Goal: Transaction & Acquisition: Purchase product/service

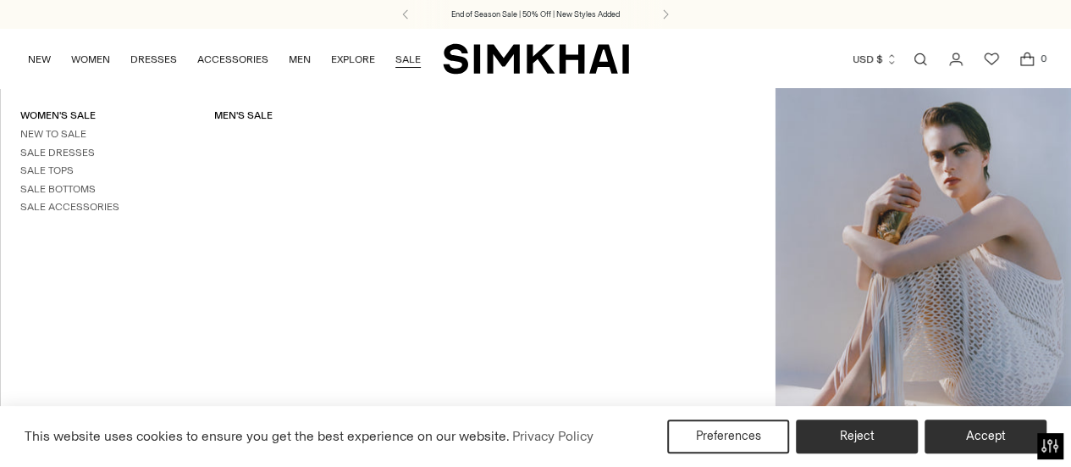
click at [400, 60] on link "SALE" at bounding box center [407, 59] width 25 height 37
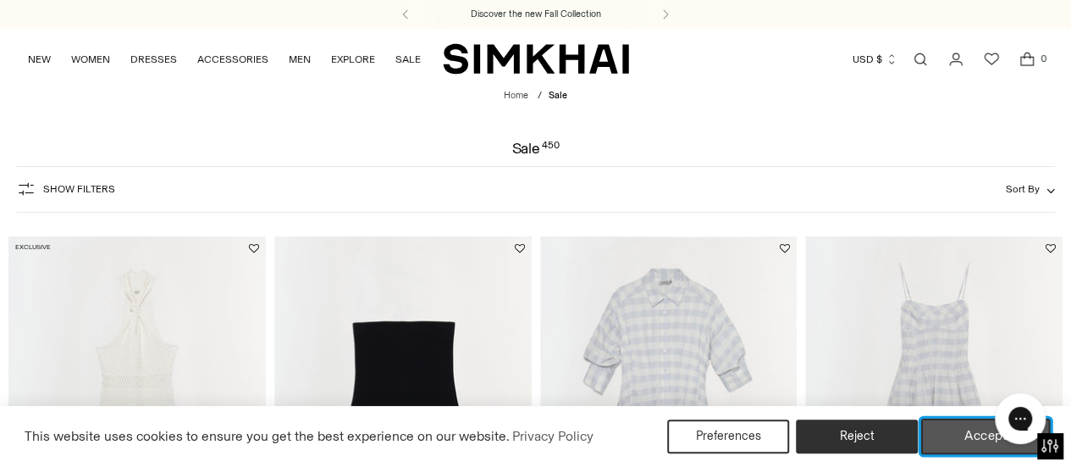
click at [986, 436] on button "Accept" at bounding box center [986, 436] width 130 height 36
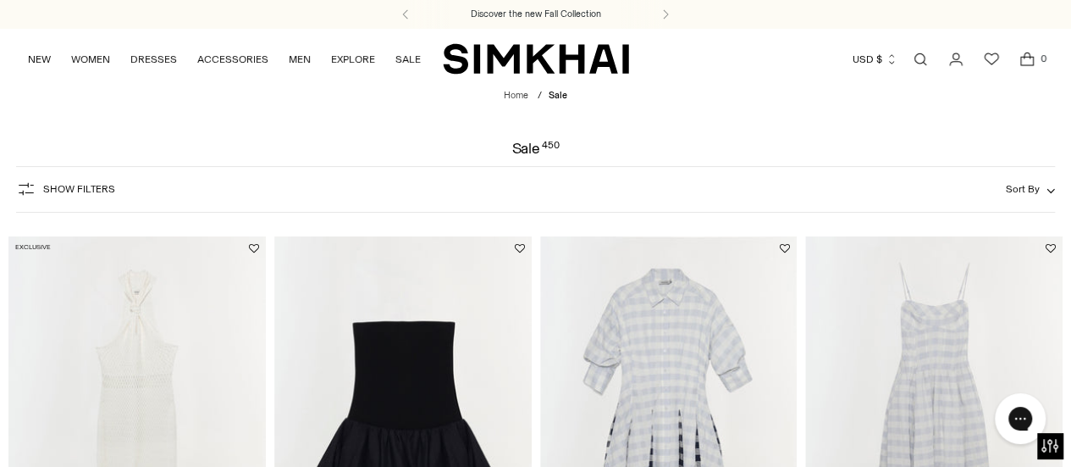
click at [59, 185] on span "Show Filters" at bounding box center [79, 189] width 72 height 12
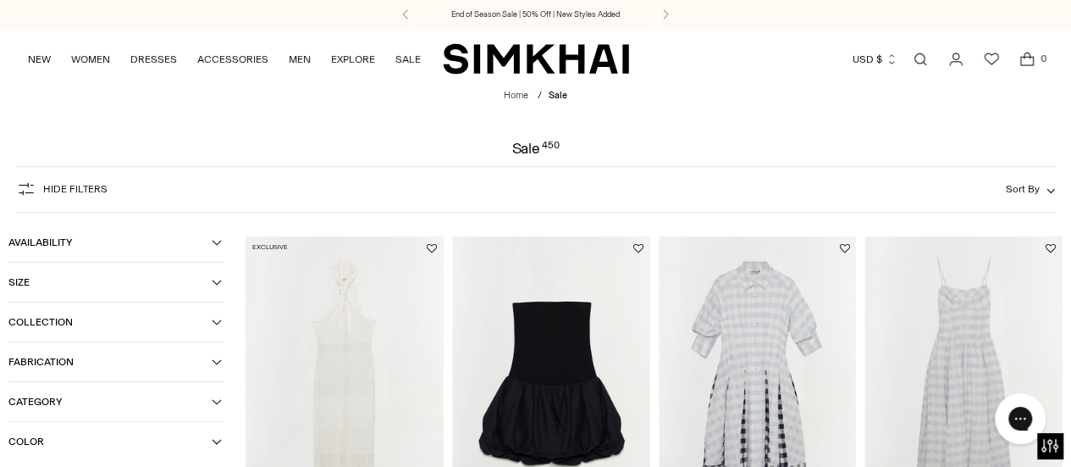
scroll to position [169, 0]
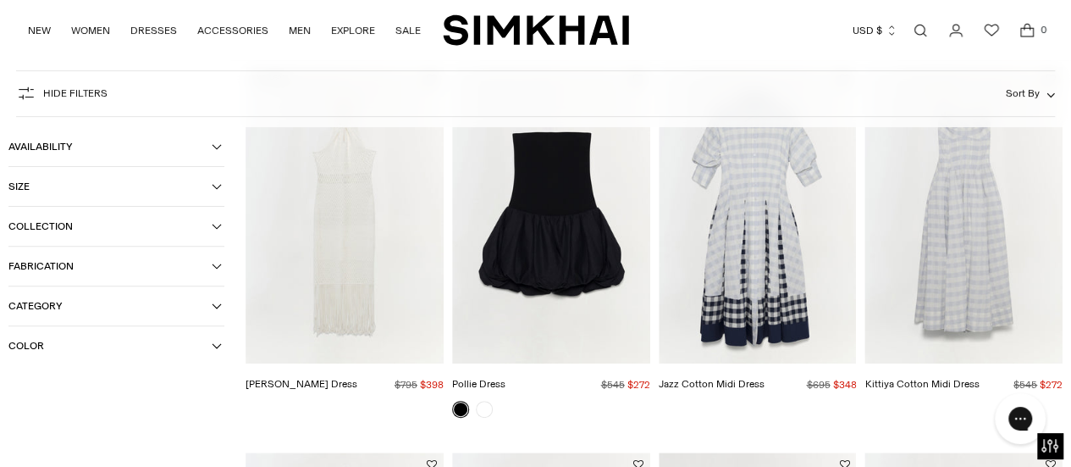
click at [212, 306] on button "Category" at bounding box center [116, 305] width 216 height 39
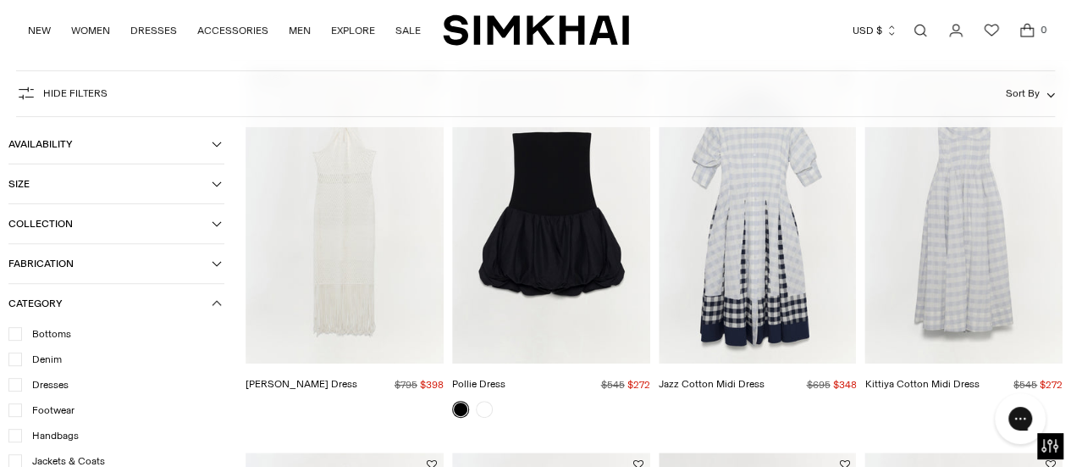
scroll to position [254, 0]
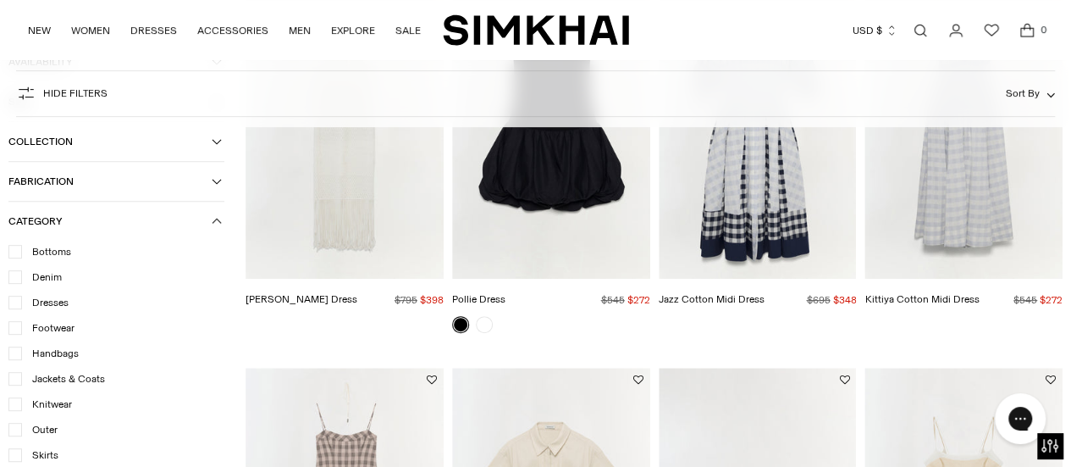
click at [19, 306] on icon at bounding box center [15, 302] width 8 height 8
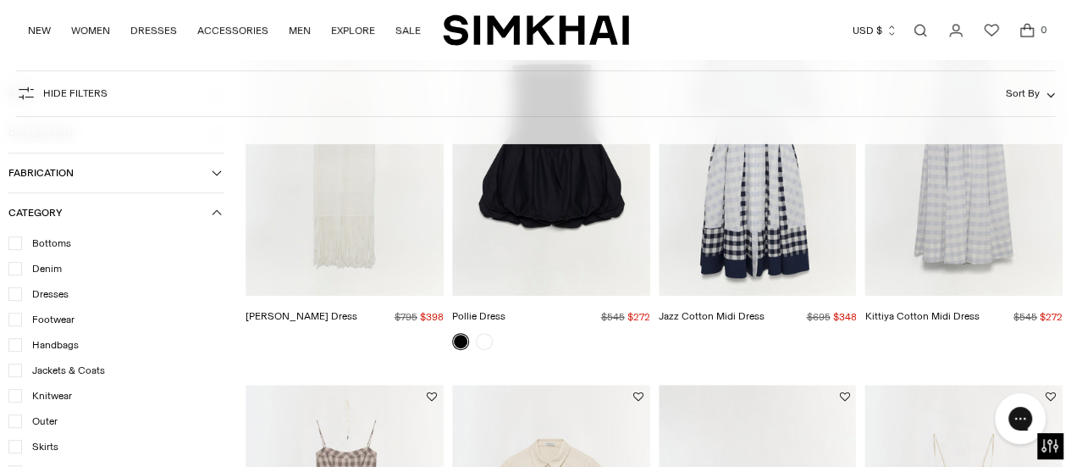
scroll to position [271, 0]
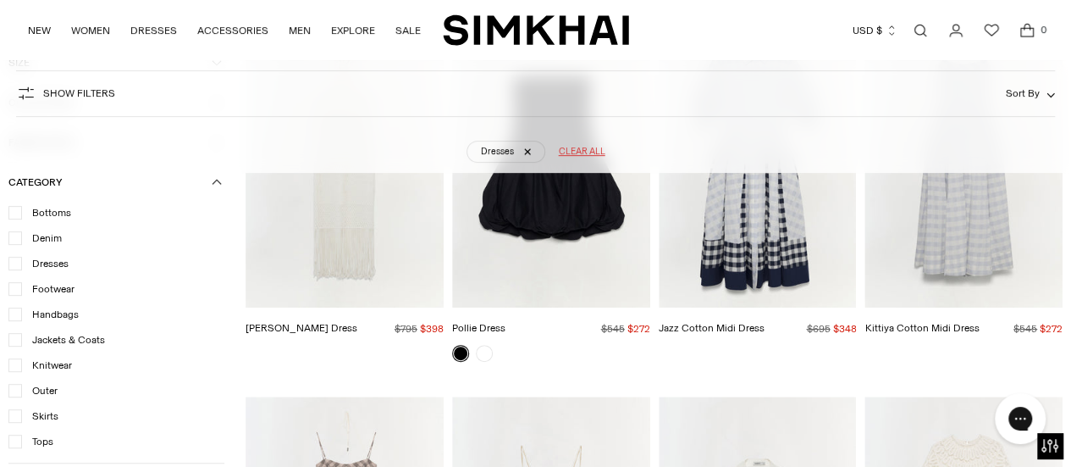
scroll to position [125, 0]
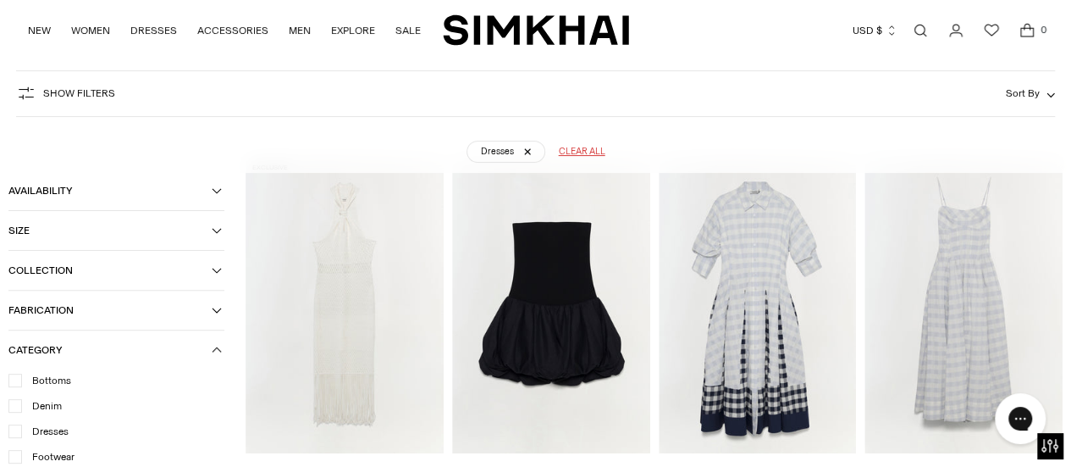
click at [218, 235] on icon "button" at bounding box center [217, 230] width 10 height 10
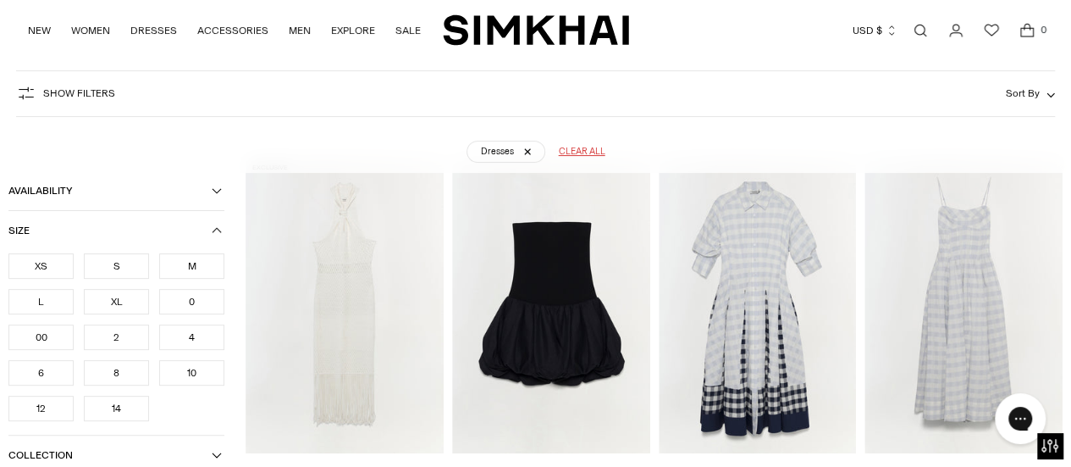
click at [119, 268] on div "S" at bounding box center [116, 265] width 65 height 25
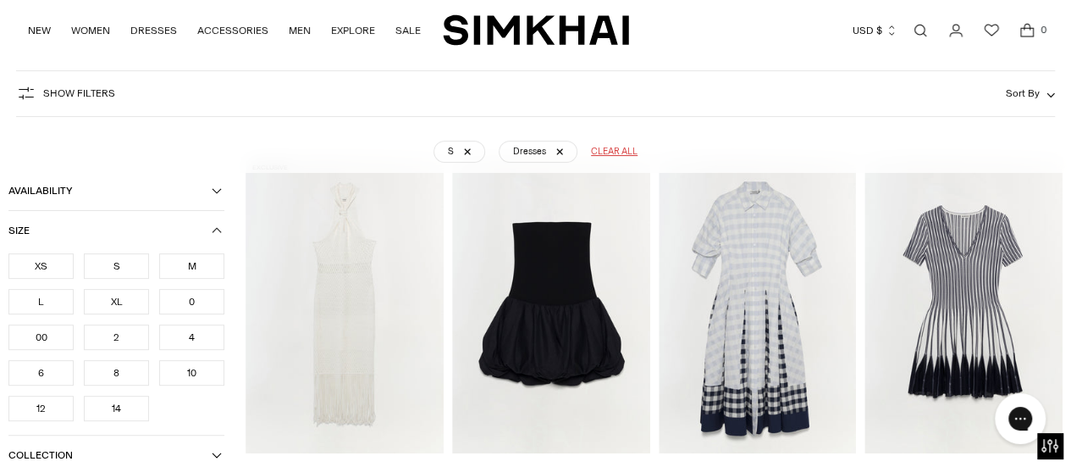
click at [119, 340] on div "2" at bounding box center [116, 336] width 65 height 25
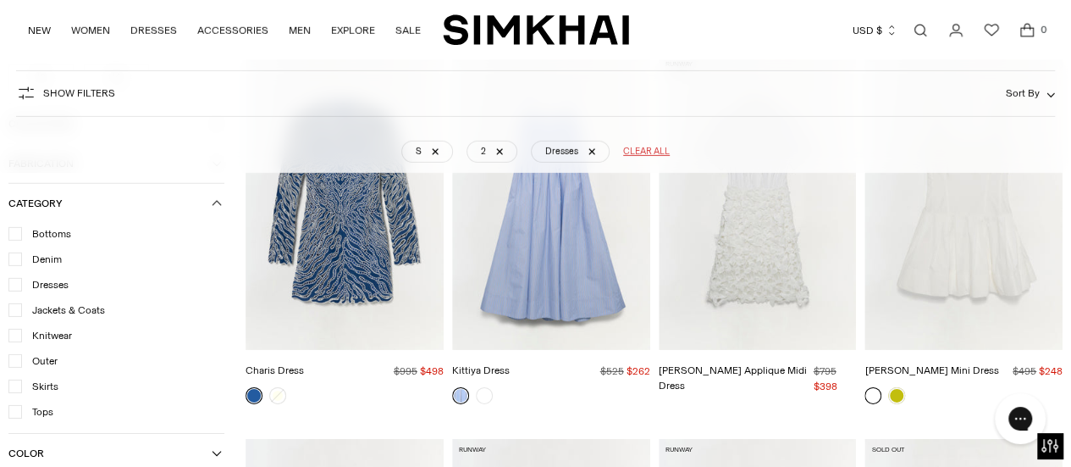
scroll to position [2848, 0]
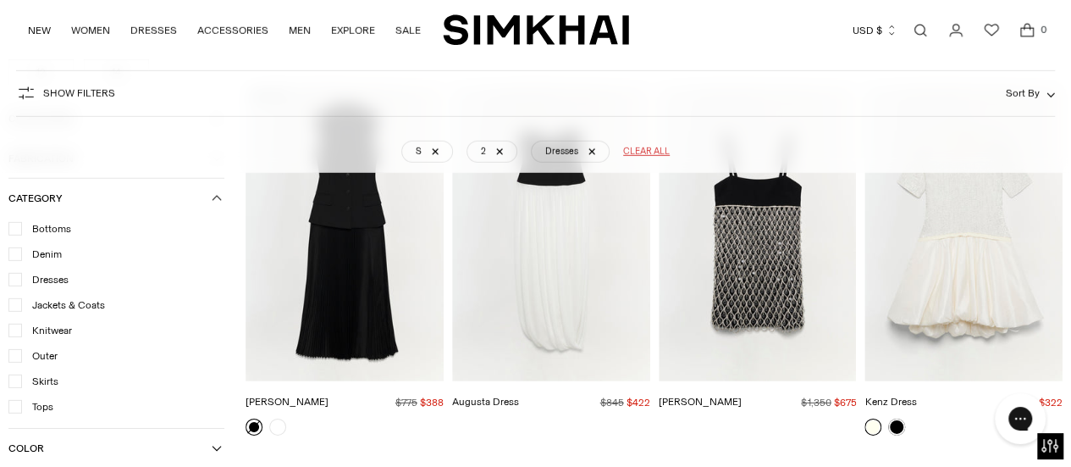
scroll to position [5545, 0]
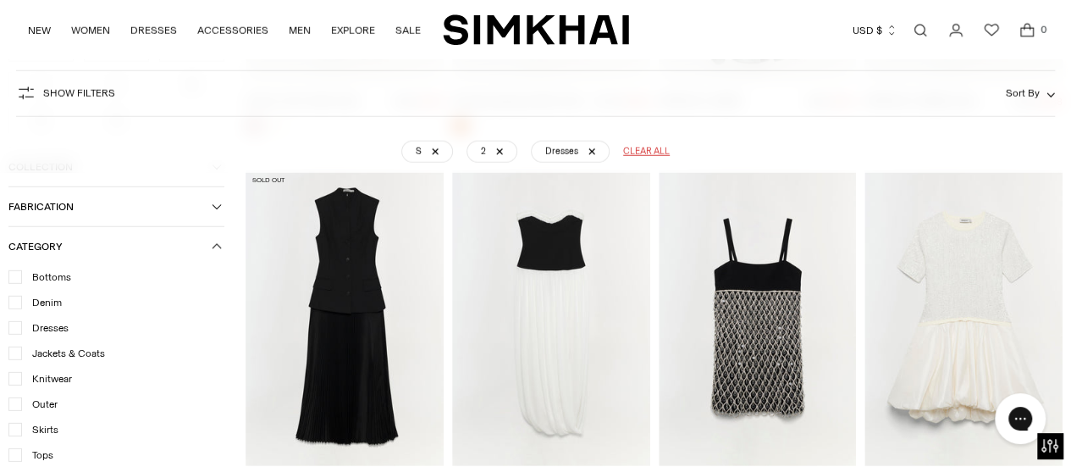
click at [0, 0] on img "Kenz Dress" at bounding box center [0, 0] width 0 height 0
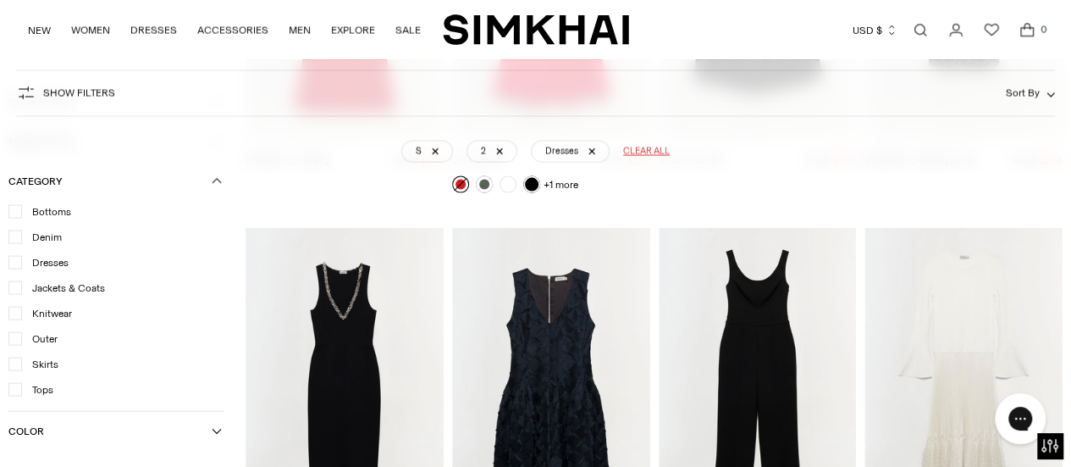
scroll to position [8846, 0]
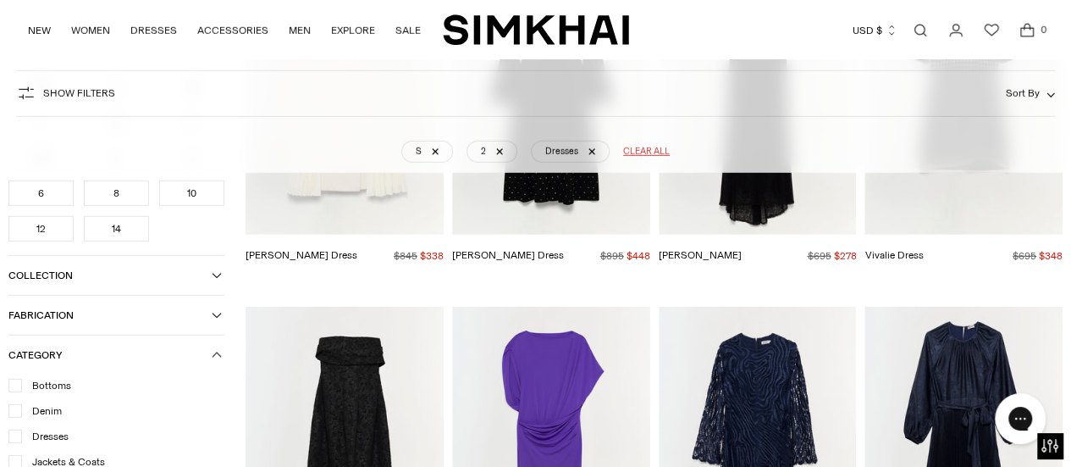
click at [0, 0] on img "Smith Dress" at bounding box center [0, 0] width 0 height 0
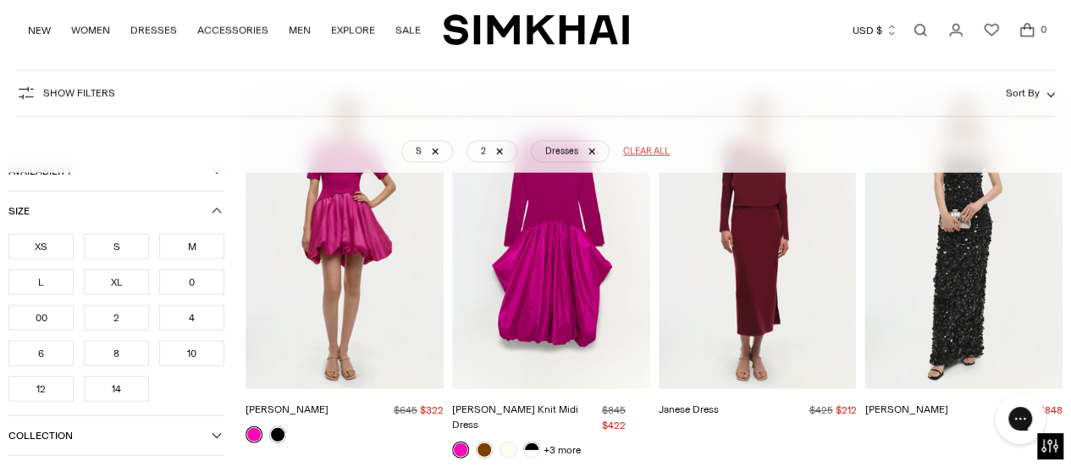
scroll to position [14658, 0]
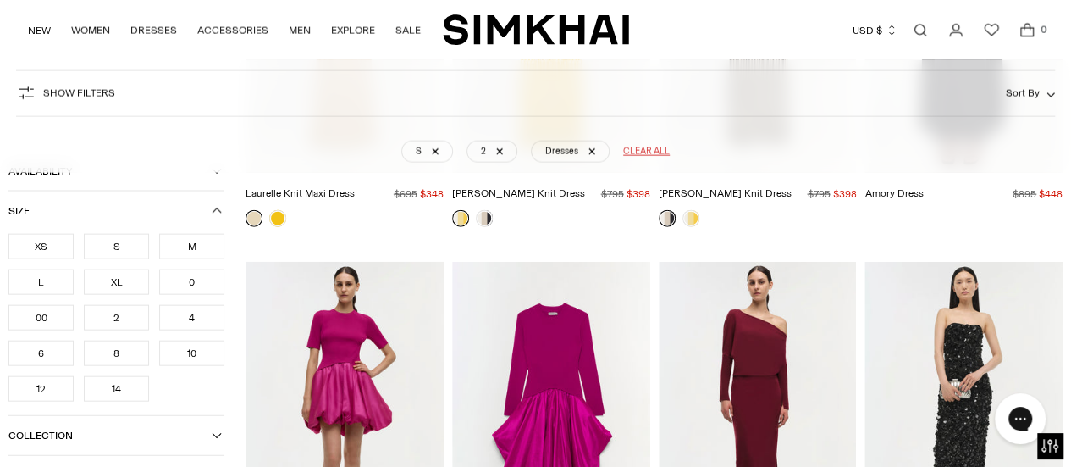
click at [0, 0] on img "Kenny Dress" at bounding box center [0, 0] width 0 height 0
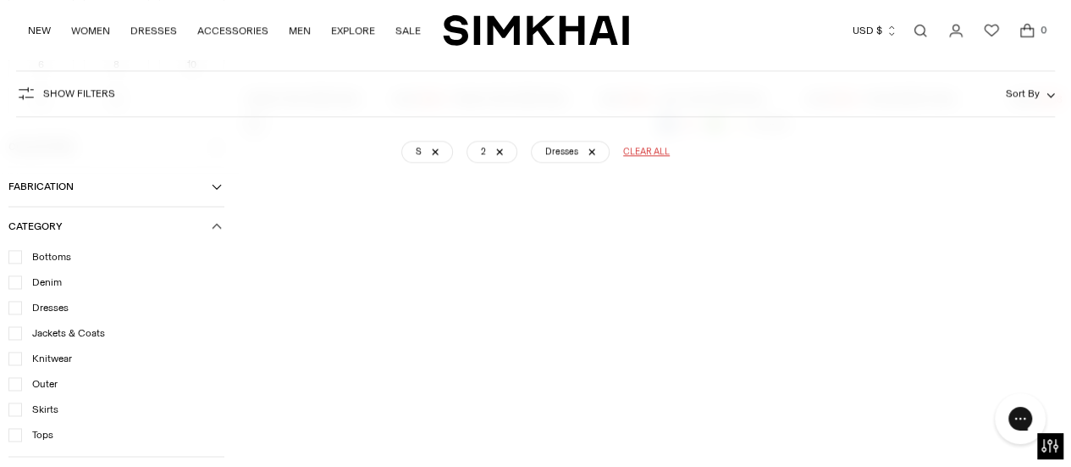
scroll to position [14656, 0]
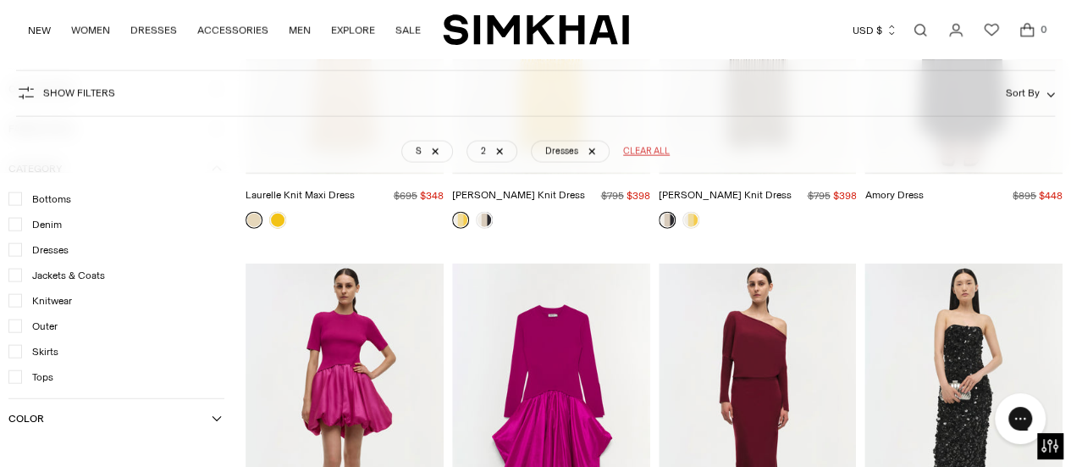
click at [0, 0] on img "Kenlie Taffeta Knit Midi Dress" at bounding box center [0, 0] width 0 height 0
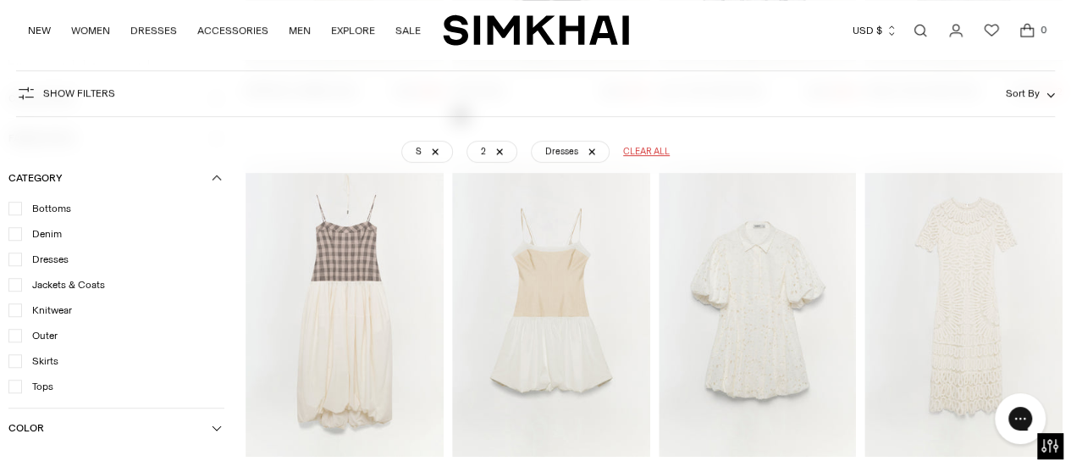
scroll to position [931, 0]
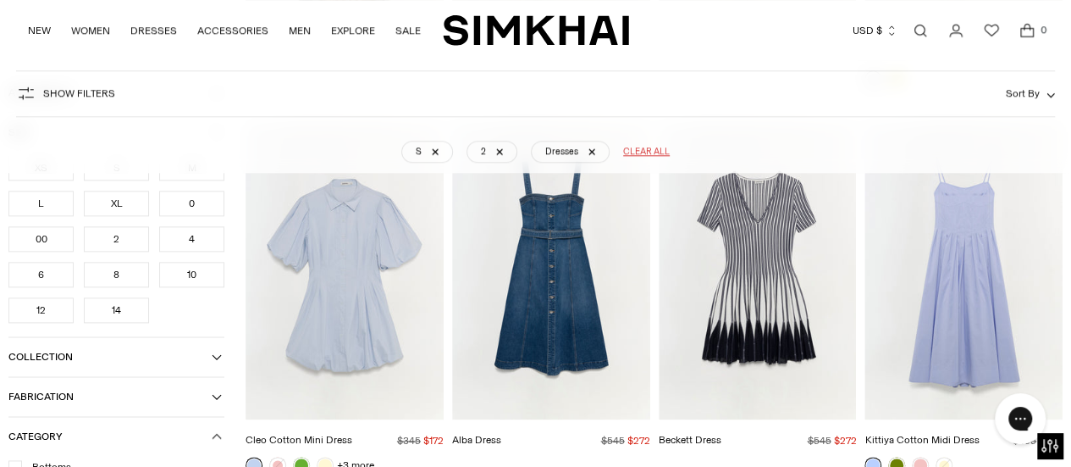
click at [0, 0] on img "Cleo Embroidered Mini Dress" at bounding box center [0, 0] width 0 height 0
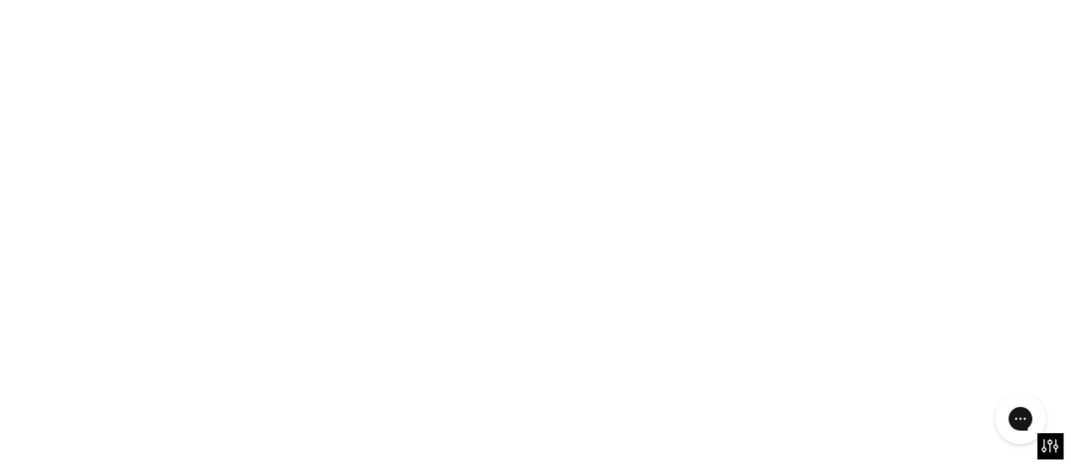
click at [0, 0] on img "Cleo Embroidered Mini Dress" at bounding box center [0, 0] width 0 height 0
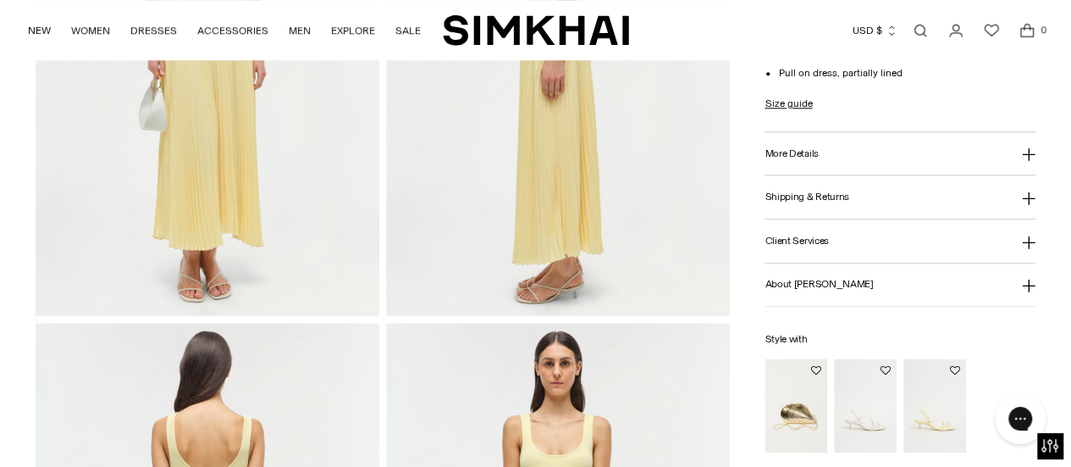
scroll to position [847, 0]
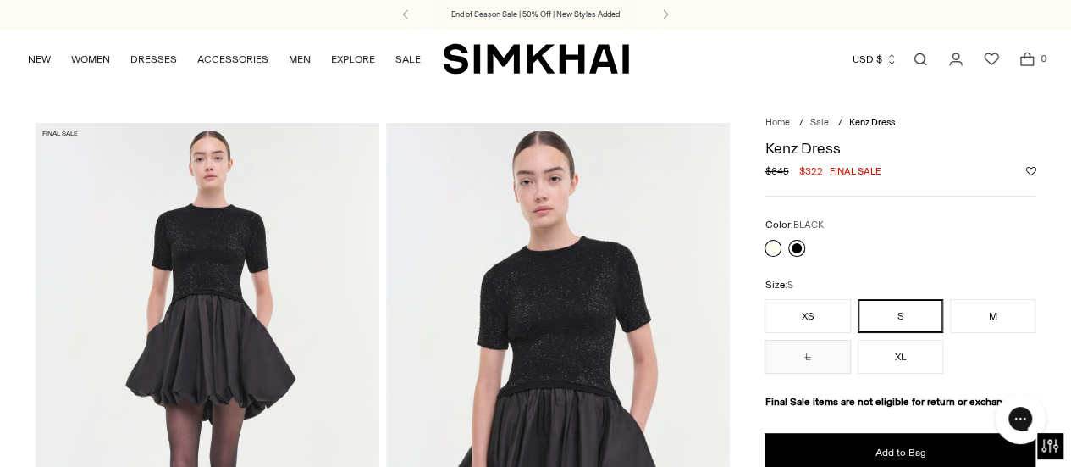
click at [798, 246] on link at bounding box center [796, 248] width 17 height 17
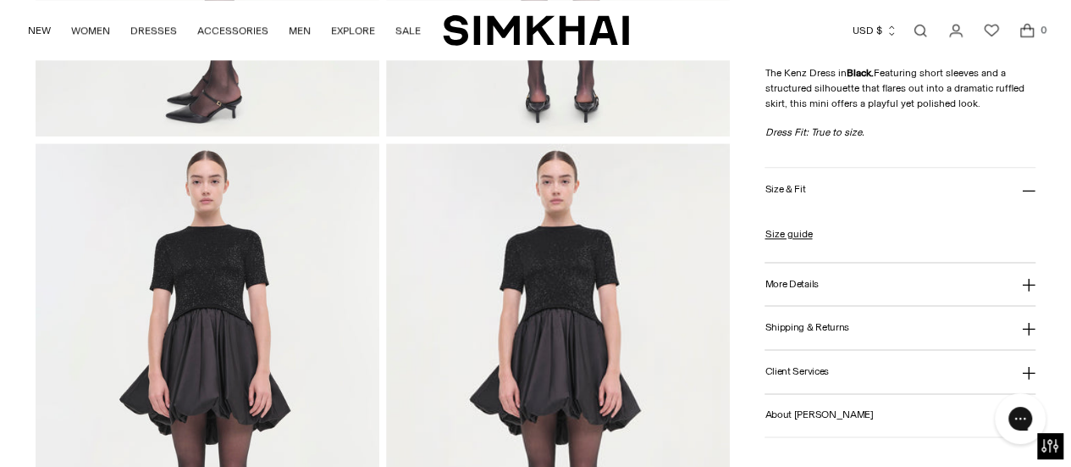
scroll to position [1101, 0]
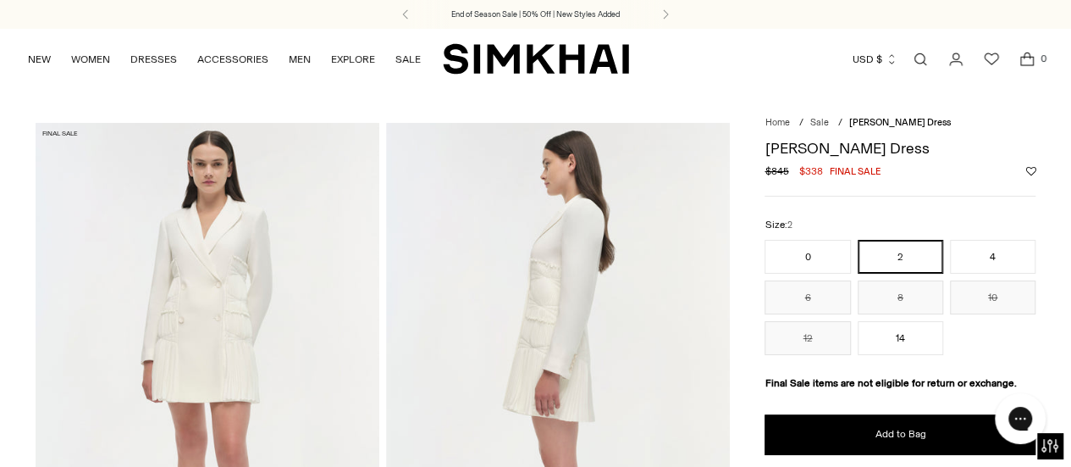
scroll to position [85, 0]
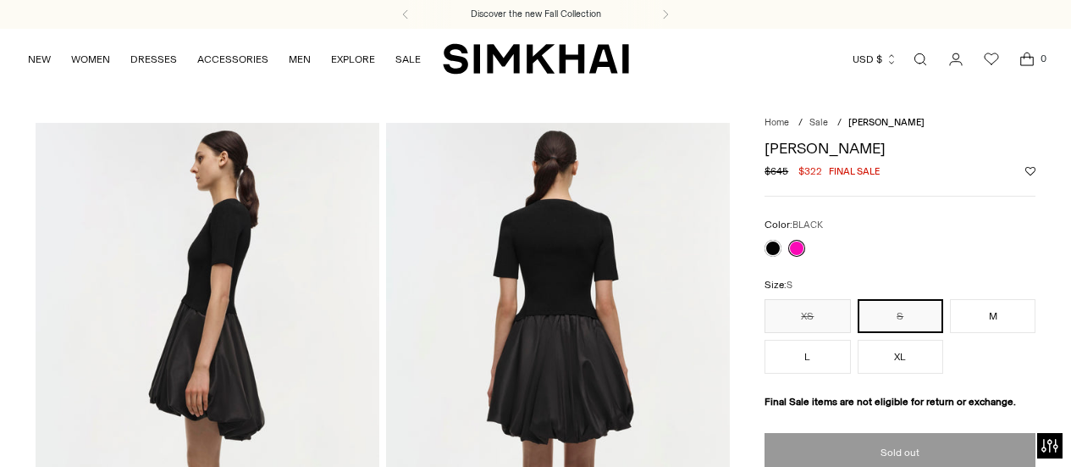
click at [771, 248] on link at bounding box center [773, 248] width 17 height 17
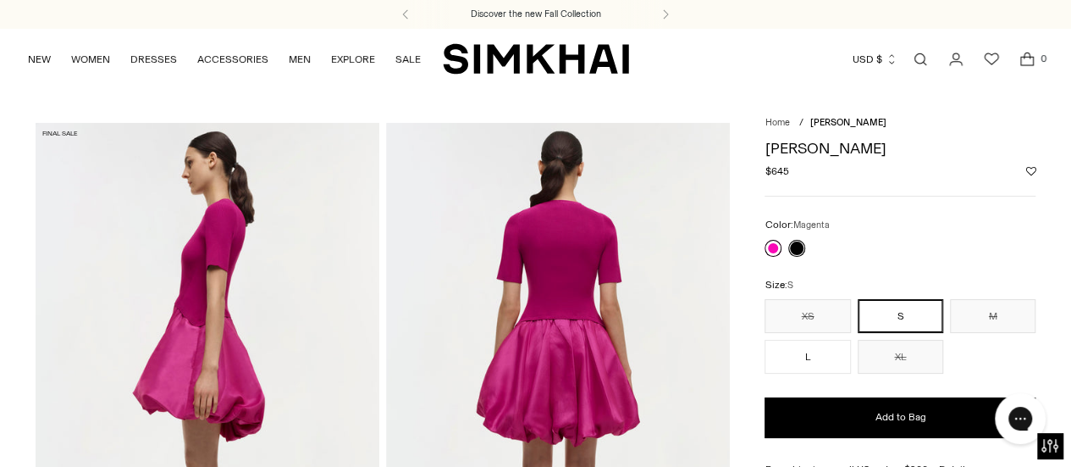
click at [772, 246] on link at bounding box center [773, 248] width 17 height 17
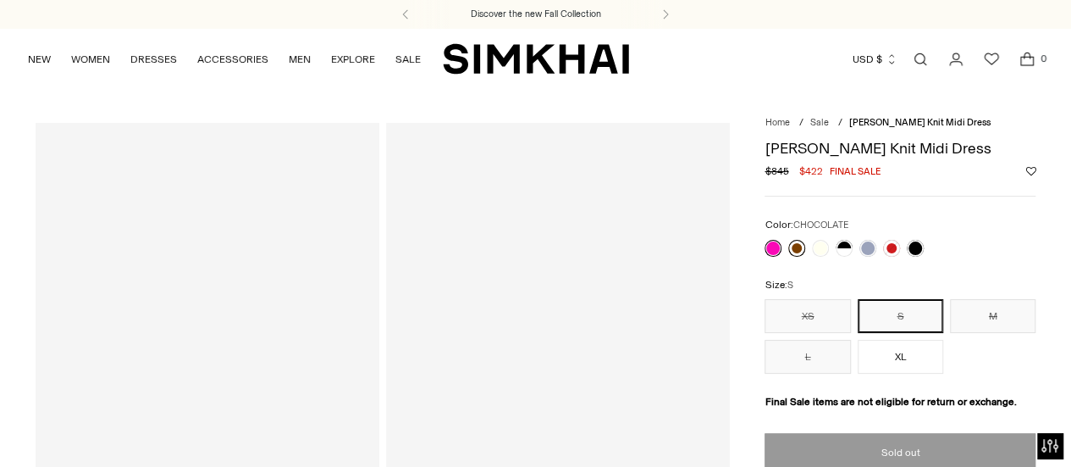
click at [799, 248] on link at bounding box center [796, 248] width 17 height 17
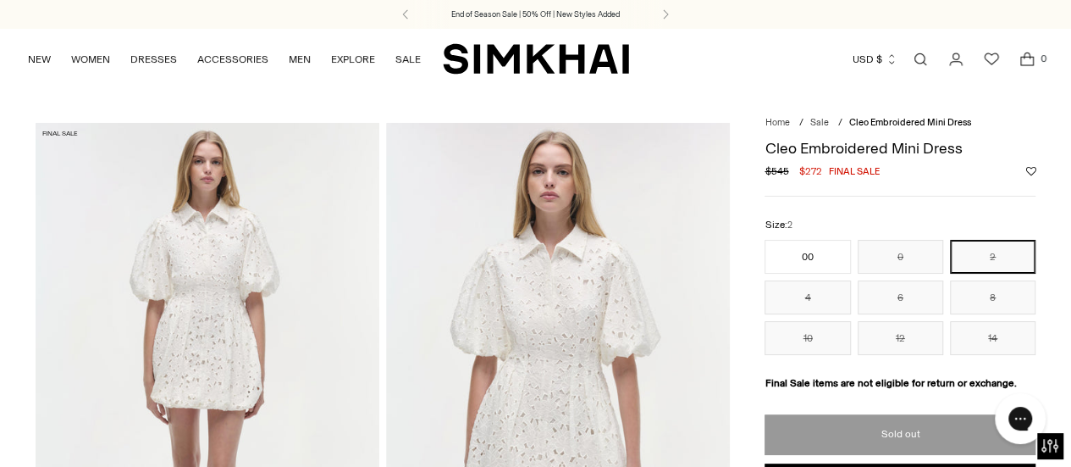
scroll to position [85, 0]
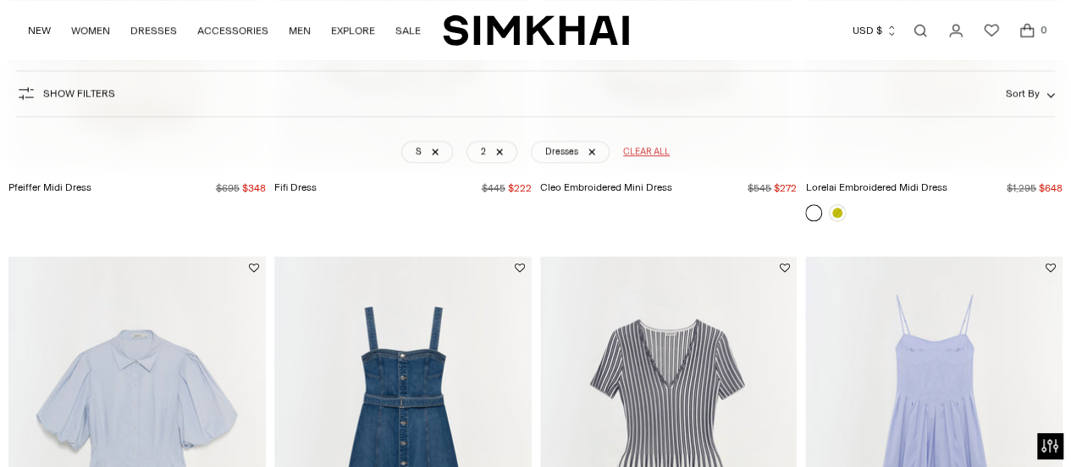
scroll to position [1186, 0]
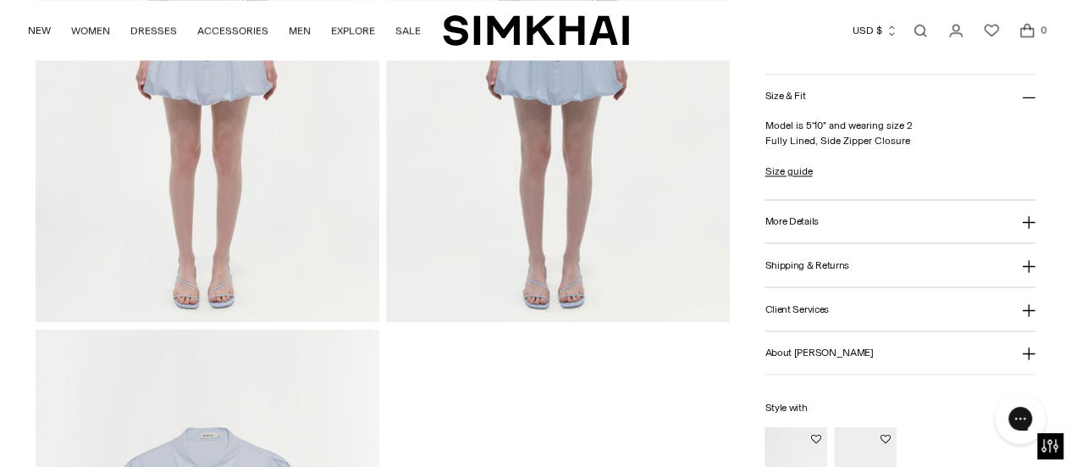
scroll to position [1355, 0]
